Goal: Find specific page/section: Find specific page/section

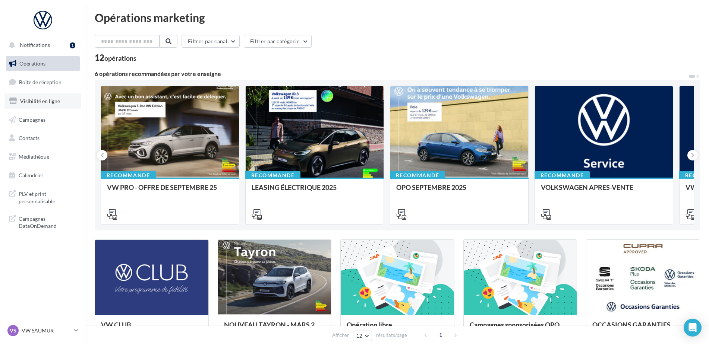
click at [40, 102] on span "Visibilité en ligne" at bounding box center [40, 101] width 40 height 6
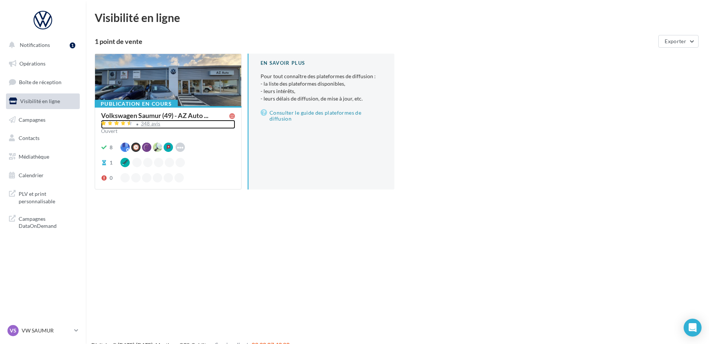
click at [143, 124] on div "348 avis" at bounding box center [151, 123] width 20 height 5
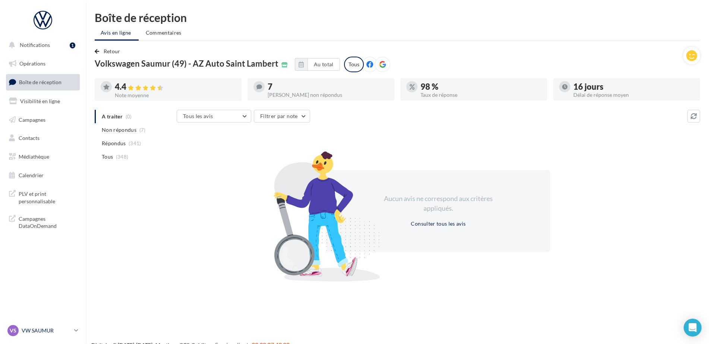
click at [34, 330] on p "VW SAUMUR" at bounding box center [47, 330] width 50 height 7
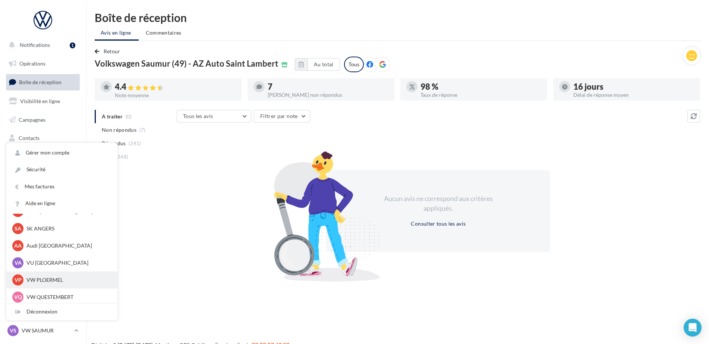
scroll to position [69, 0]
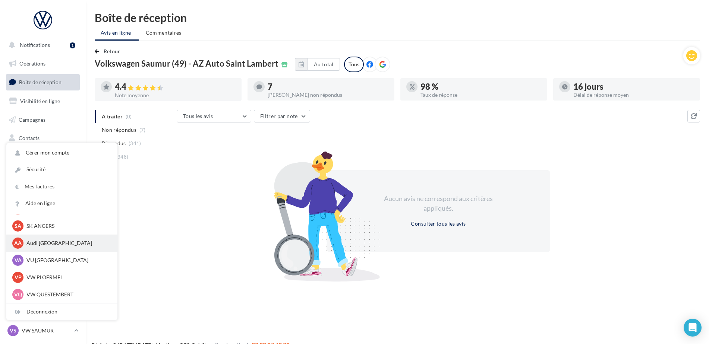
click at [47, 244] on p "Audi [GEOGRAPHIC_DATA]" at bounding box center [67, 243] width 82 height 7
